Goal: Task Accomplishment & Management: Complete application form

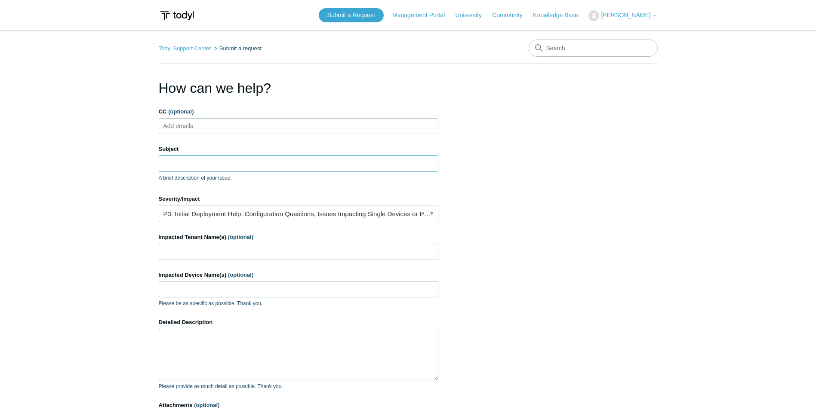
click at [202, 160] on input "Subject" at bounding box center [299, 163] width 280 height 16
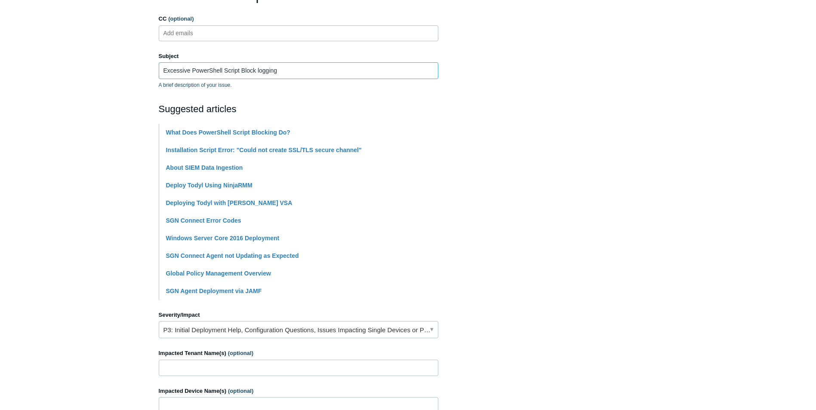
scroll to position [172, 0]
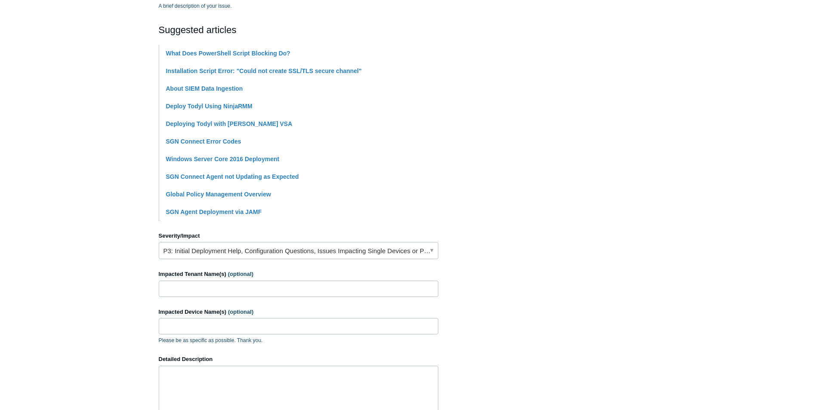
type input "Excessive PowerShell Script Block logging"
drag, startPoint x: 266, startPoint y: 47, endPoint x: 260, endPoint y: 51, distance: 6.9
drag, startPoint x: 260, startPoint y: 51, endPoint x: 99, endPoint y: 58, distance: 161.1
click at [96, 56] on main "Todyl Support Center Submit a request How can we help? CC (optional) Add emails…" at bounding box center [408, 184] width 816 height 653
drag, startPoint x: 200, startPoint y: 55, endPoint x: 591, endPoint y: 63, distance: 390.7
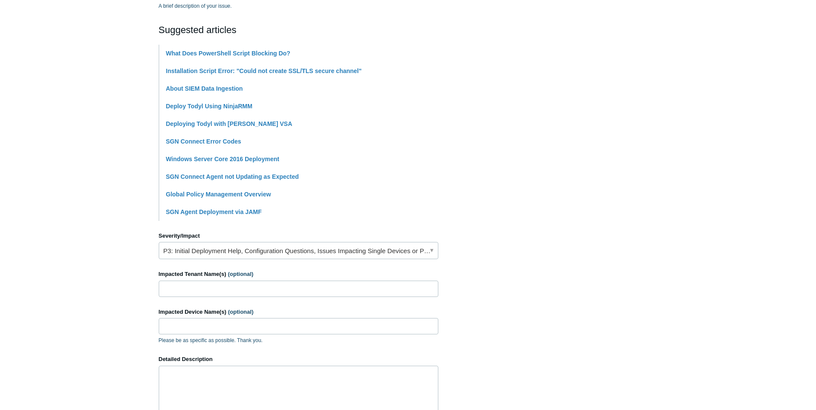
click at [613, 59] on section "How can we help? CC (optional) Add emails Subject Excessive PowerShell Script B…" at bounding box center [408, 208] width 499 height 605
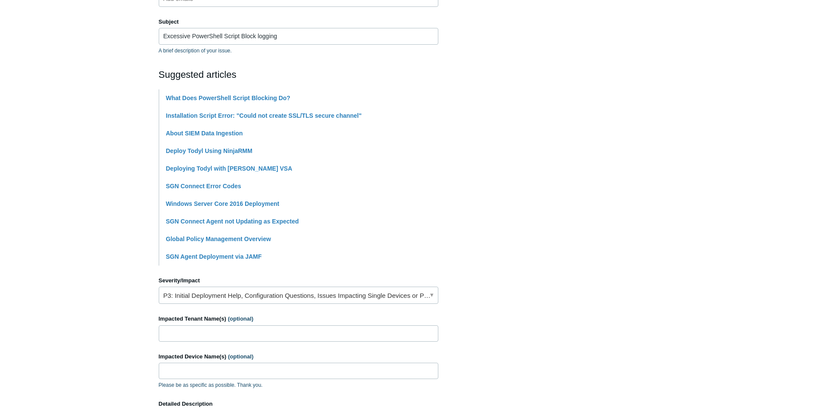
scroll to position [129, 0]
click at [562, 222] on section "How can we help? CC (optional) Add emails Subject Excessive PowerShell Script B…" at bounding box center [408, 251] width 499 height 605
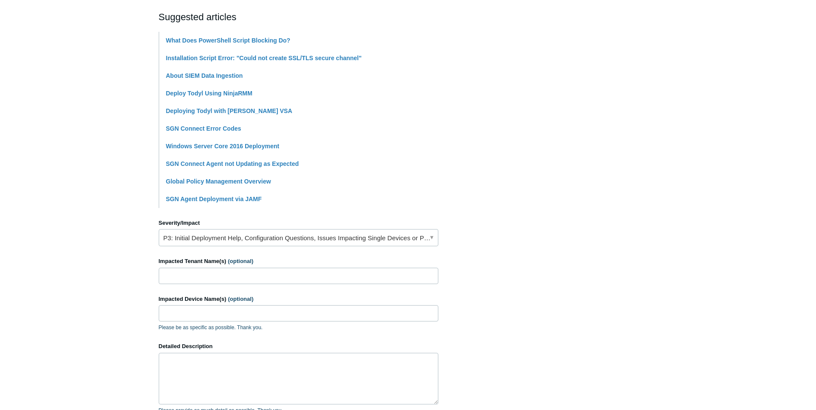
scroll to position [301, 0]
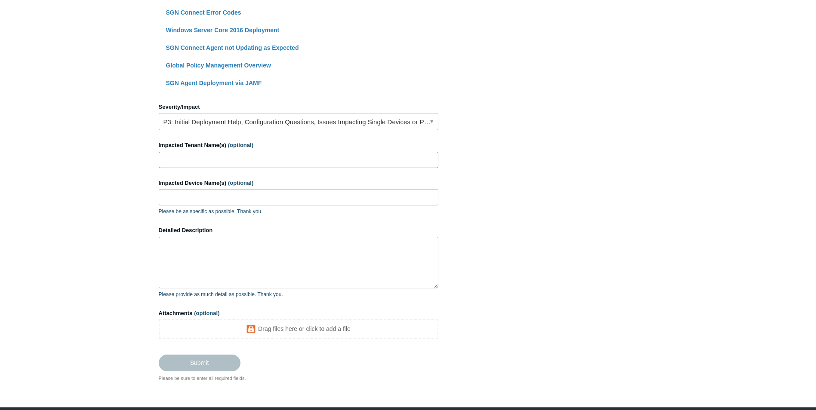
click at [234, 161] on input "Impacted Tenant Name(s) (optional)" at bounding box center [299, 160] width 280 height 16
click at [188, 160] on input "FIN" at bounding box center [299, 160] width 280 height 16
click at [289, 154] on input "FIN Four Inc; CMA Technology, Inc;" at bounding box center [299, 160] width 280 height 16
click at [269, 163] on input "FIN Four Inc; CMA Technology, Inc;" at bounding box center [299, 160] width 280 height 16
drag, startPoint x: 290, startPoint y: 157, endPoint x: 273, endPoint y: 158, distance: 17.7
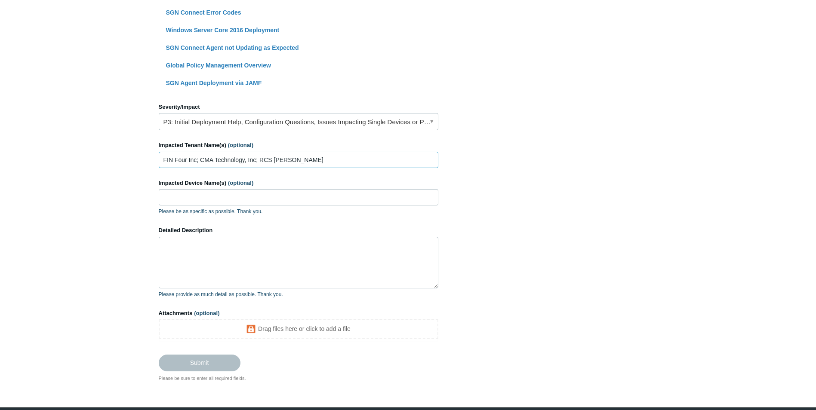
click at [273, 158] on input "FIN Four Inc; CMA Technology, Inc; RCS Rapp" at bounding box center [299, 160] width 280 height 16
paste input "Rappahannock County Sheriff's Office"
type input "FIN Four Inc; CMA Technology, Inc; RCS Rappahannock County Sheriff's Office"
click at [207, 197] on input "Impacted Device Name(s) (optional)" at bounding box center [299, 197] width 280 height 16
click at [218, 256] on textarea "Detailed Description" at bounding box center [299, 263] width 280 height 52
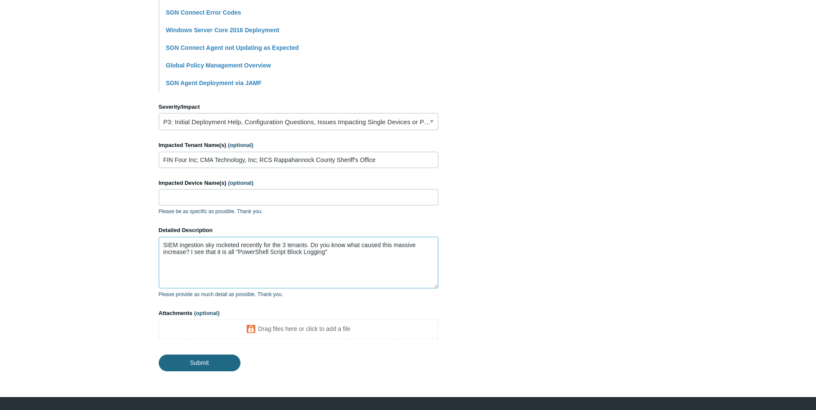
type textarea "SIEM ingestion sky rocketed recently for the 3 tenants. Do you know what caused…"
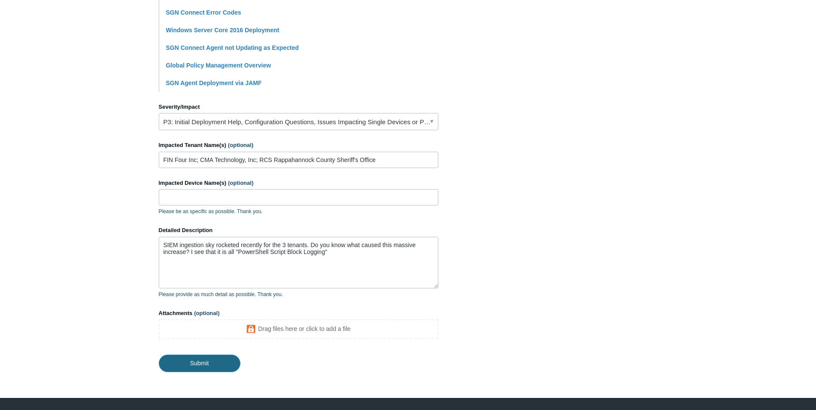
click at [205, 362] on input "Submit" at bounding box center [200, 363] width 82 height 17
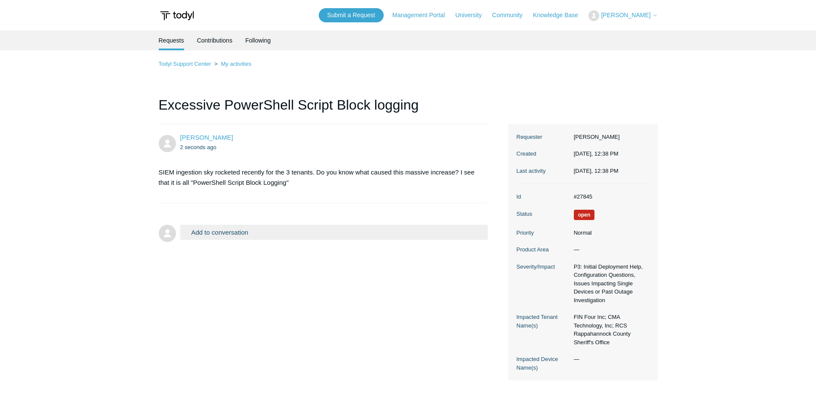
click at [289, 230] on button "Add to conversation" at bounding box center [334, 232] width 308 height 15
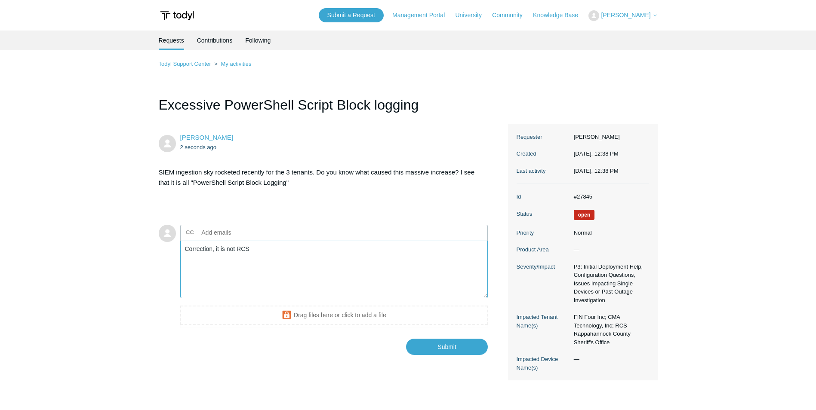
paste textarea "Rappahannock County Sheriff's Office"
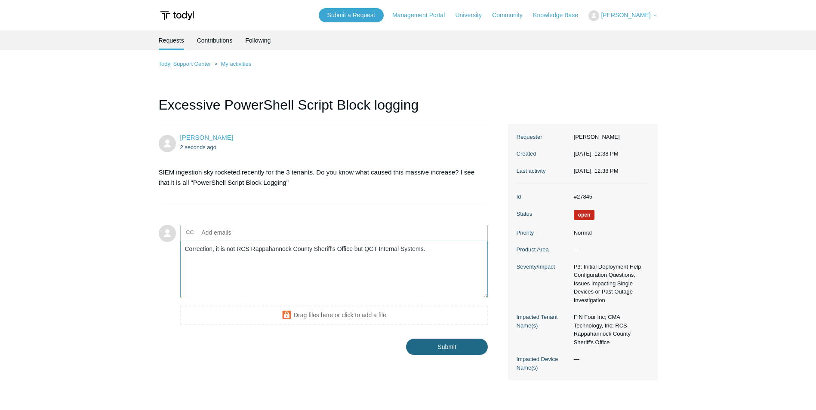
type textarea "Correction, it is not RCS Rappahannock County Sheriff's Office but QCT Internal…"
click at [454, 350] on input "Submit" at bounding box center [447, 347] width 82 height 17
